Goal: Find specific page/section

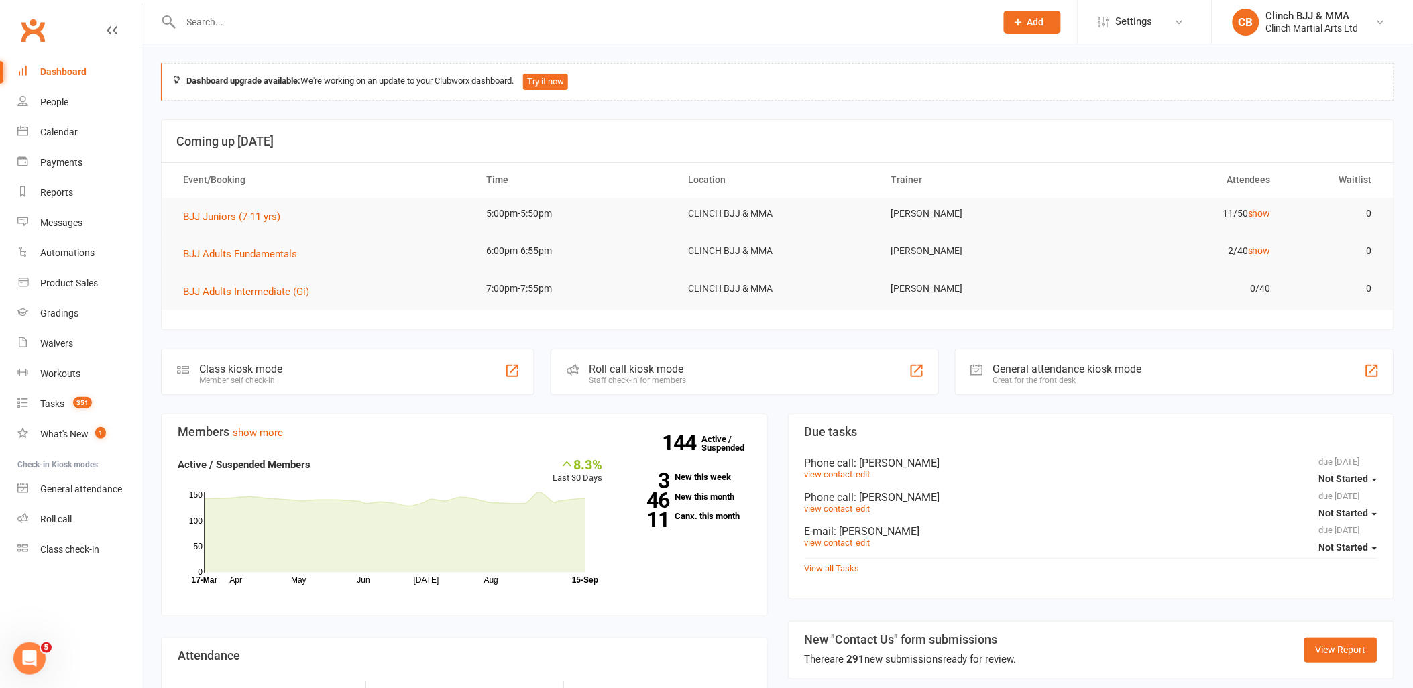
click at [220, 27] on input "text" at bounding box center [582, 22] width 810 height 19
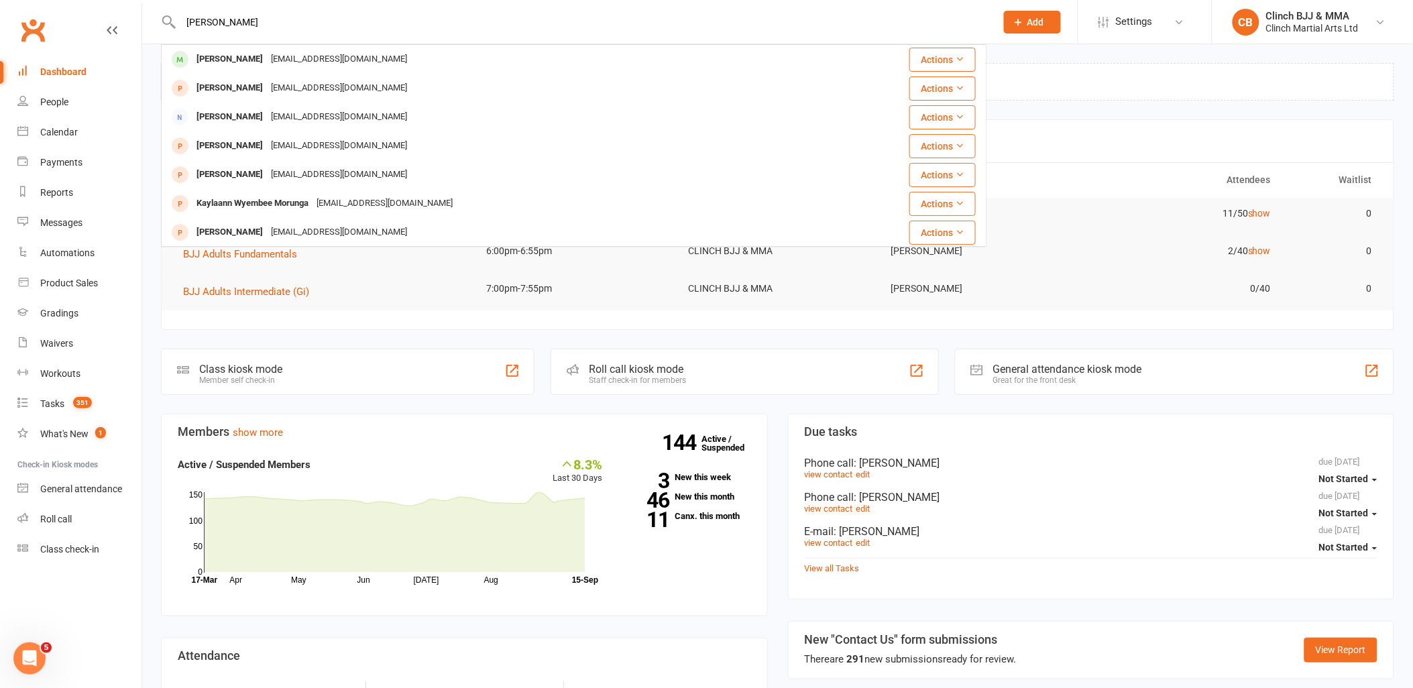
type input "[PERSON_NAME]"
click at [210, 48] on div "[PERSON_NAME] [EMAIL_ADDRESS][DOMAIN_NAME]" at bounding box center [516, 59] width 708 height 27
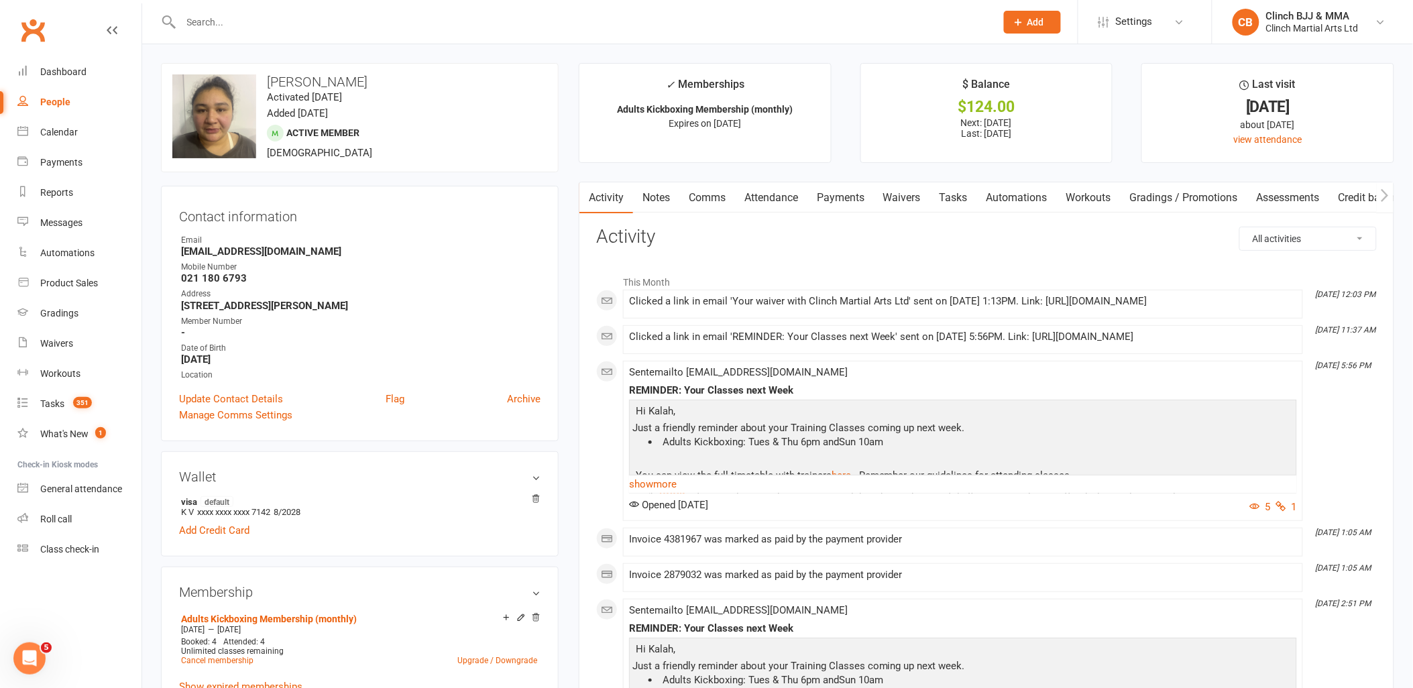
click at [852, 193] on link "Payments" at bounding box center [841, 197] width 66 height 31
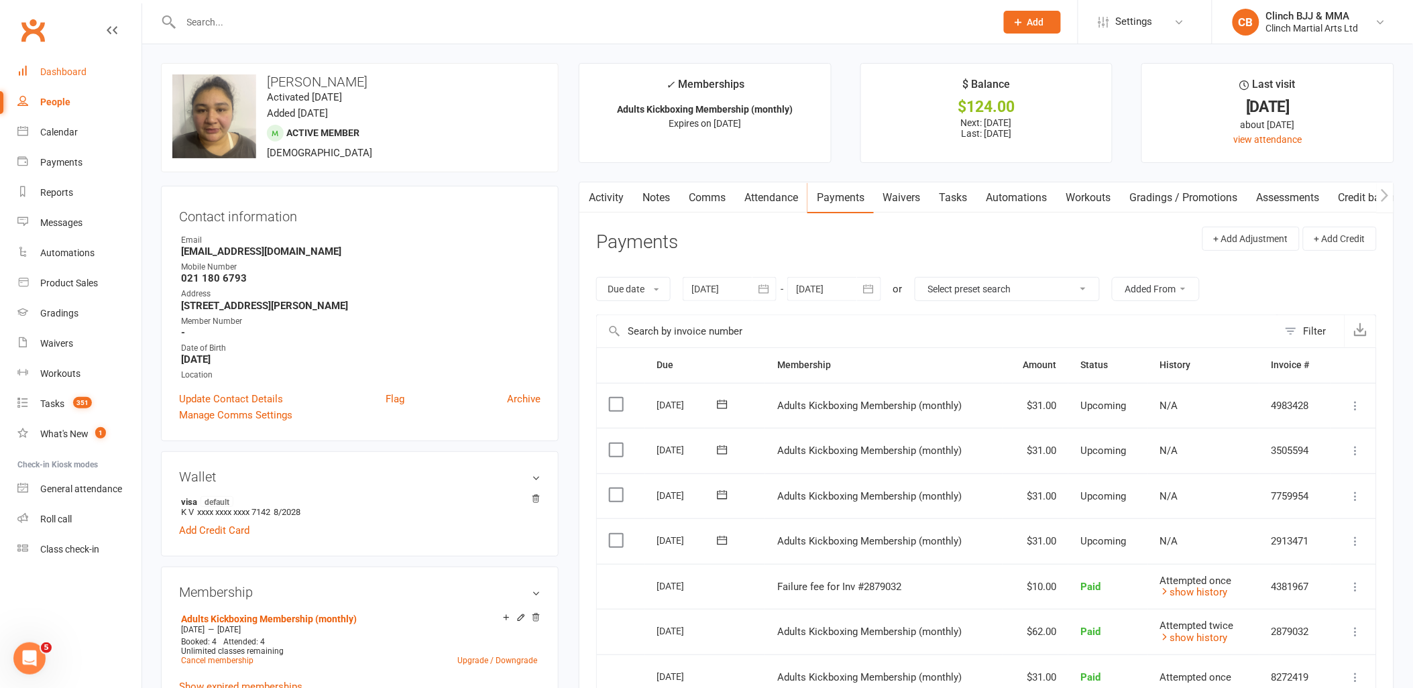
click at [71, 70] on div "Dashboard" at bounding box center [63, 71] width 46 height 11
